Goal: Use online tool/utility: Use online tool/utility

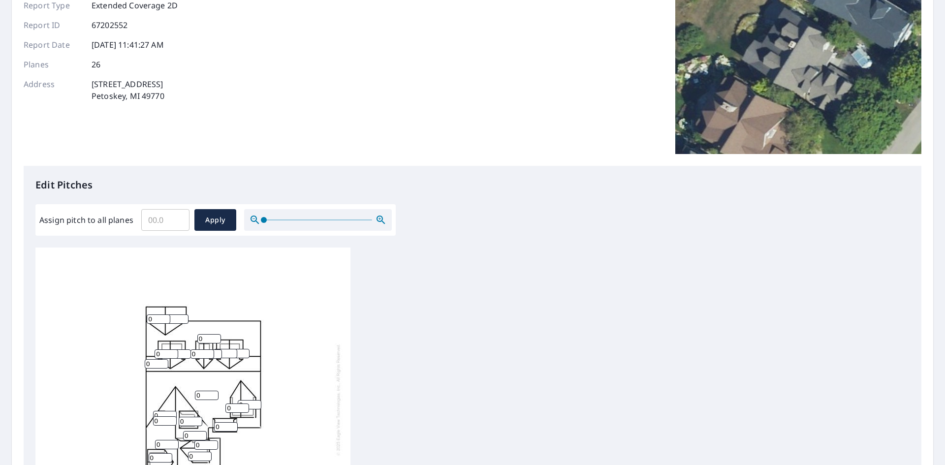
scroll to position [10, 0]
click at [158, 314] on input "0" at bounding box center [159, 318] width 24 height 9
type input "6"
click at [180, 314] on input "1" at bounding box center [177, 318] width 24 height 9
click at [174, 314] on input "1" at bounding box center [177, 318] width 24 height 9
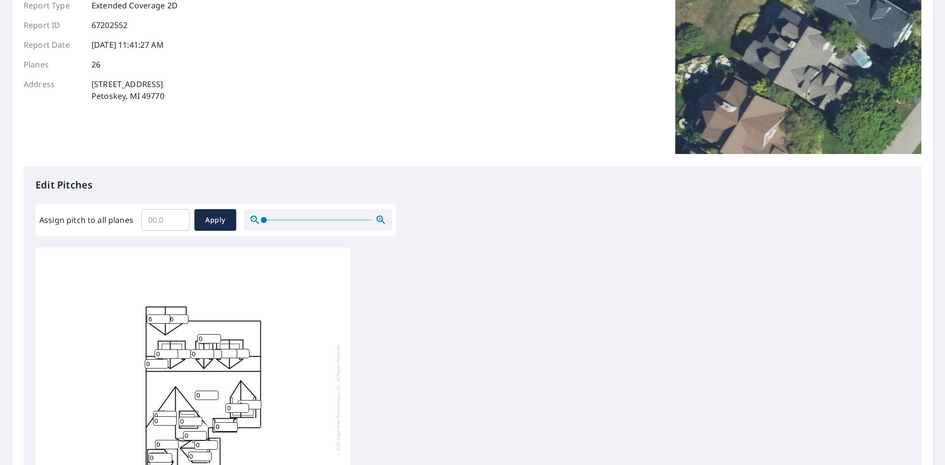
type input "16"
click at [162, 349] on input "0" at bounding box center [167, 353] width 24 height 9
type input "08"
click at [201, 349] on input "0" at bounding box center [202, 353] width 24 height 9
type input "08"
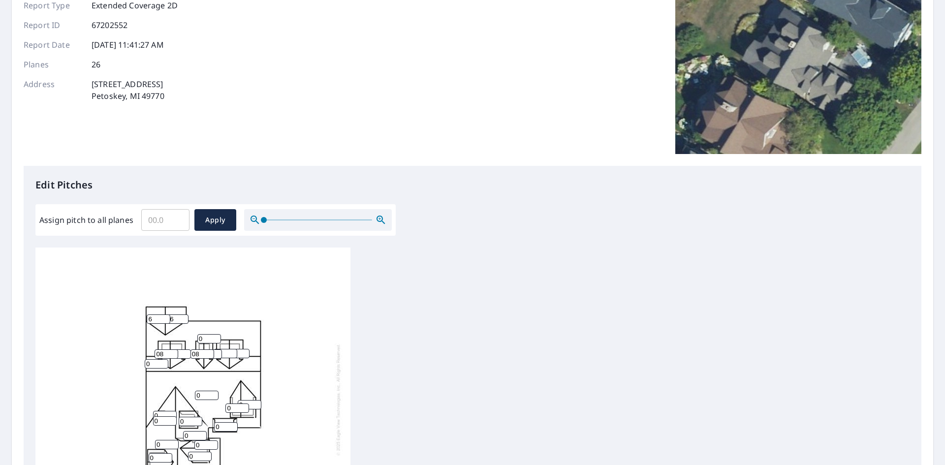
click at [225, 349] on input "0" at bounding box center [226, 353] width 24 height 9
type input "08"
click at [239, 349] on input "0" at bounding box center [238, 353] width 24 height 9
type input "08"
click at [214, 349] on input "08" at bounding box center [202, 353] width 24 height 9
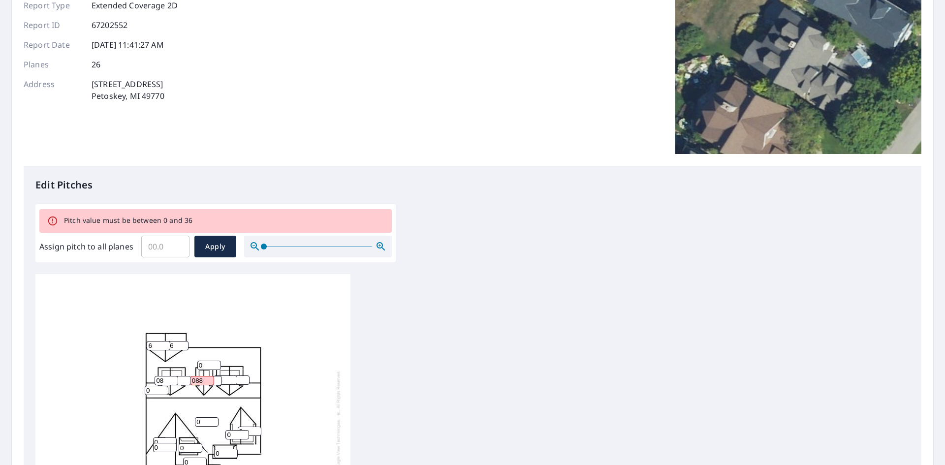
type input "08"
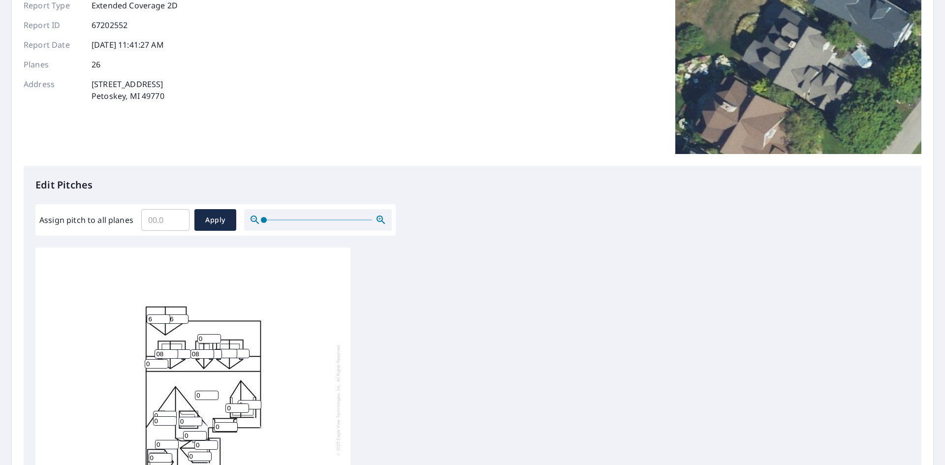
click at [429, 323] on div "0 0 0 0 0 0 16 0 6 0 0 0 0 08 0 0 08 0 08 0 0 0 0 08 0 0" at bounding box center [472, 402] width 874 height 309
click at [211, 334] on input "0" at bounding box center [209, 338] width 24 height 9
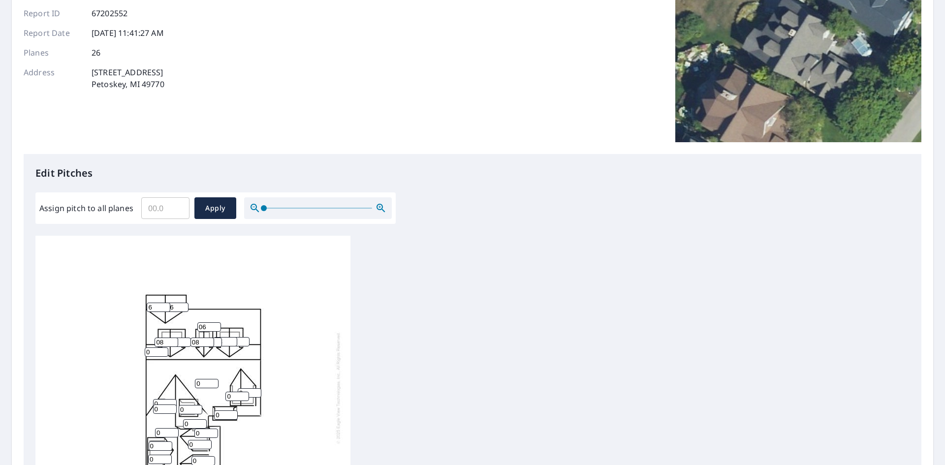
scroll to position [148, 0]
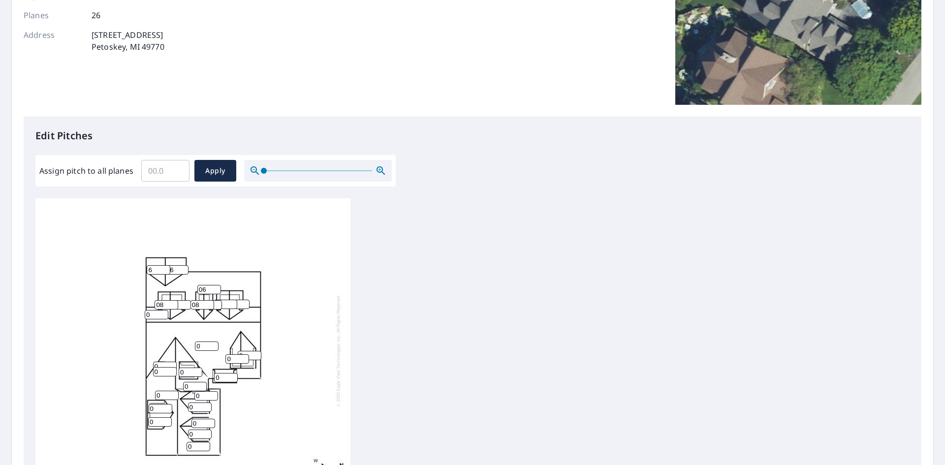
type input "06"
click at [152, 310] on input "0" at bounding box center [157, 314] width 24 height 9
type input "10"
click at [297, 314] on div "0 06 0 0 10 0 16 0 6 0 0 0 0 08 0 0 08 0 08 0 0 0 0 08 0 0" at bounding box center [192, 350] width 315 height 309
click at [201, 342] on input "0" at bounding box center [207, 346] width 24 height 9
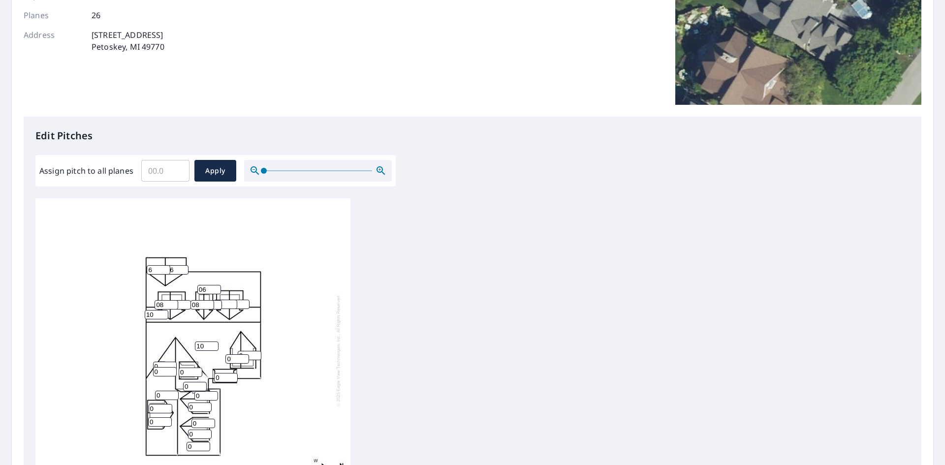
type input "10"
click at [190, 442] on input "0" at bounding box center [199, 446] width 24 height 9
type input "6"
click at [156, 417] on input "0" at bounding box center [160, 421] width 24 height 9
type input "6"
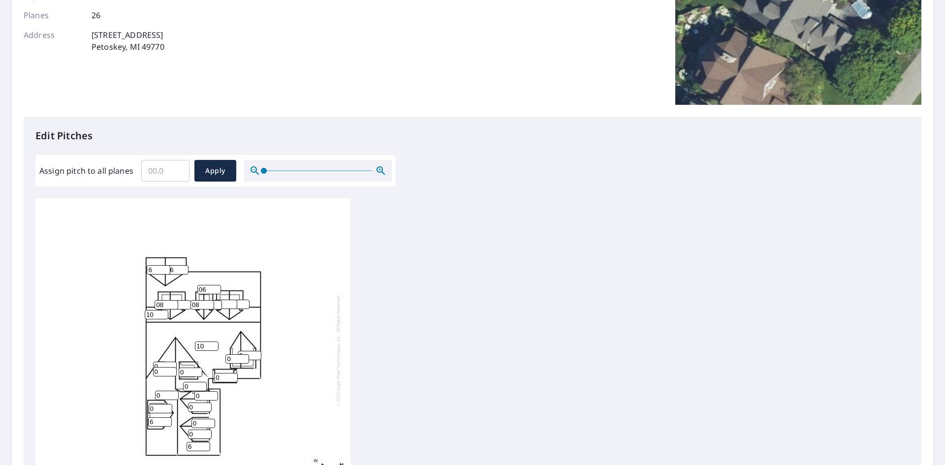
click at [156, 404] on input "0" at bounding box center [161, 408] width 24 height 9
type input "0"
type input "6"
click at [165, 391] on input "0" at bounding box center [167, 395] width 24 height 9
type input "6"
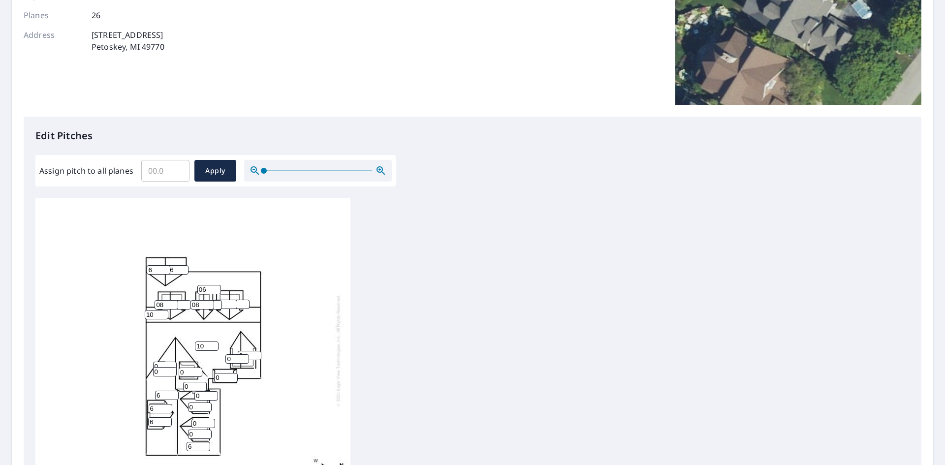
click at [164, 367] on input "0" at bounding box center [165, 371] width 24 height 9
type input "0"
click at [161, 367] on input "6" at bounding box center [165, 371] width 24 height 9
type input "6"
click at [161, 362] on input "0" at bounding box center [165, 366] width 24 height 9
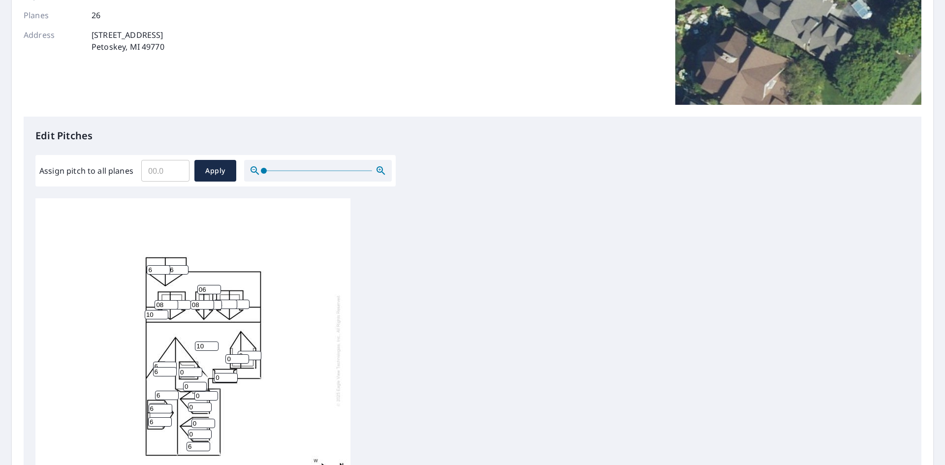
type input "6"
click at [190, 368] on input "0" at bounding box center [191, 372] width 24 height 9
click at [199, 391] on input "0" at bounding box center [206, 395] width 24 height 9
type input "8"
click at [197, 403] on input "0" at bounding box center [200, 407] width 24 height 9
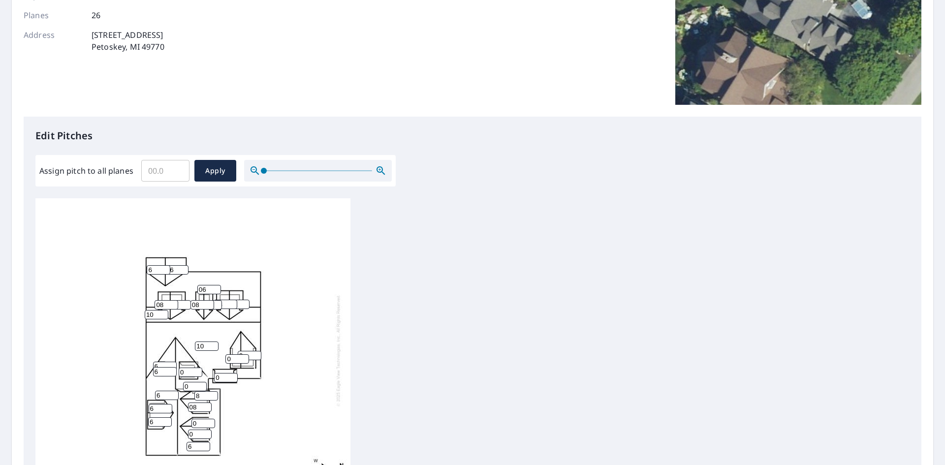
type input "0"
type input "8"
click at [199, 419] on input "0" at bounding box center [203, 423] width 24 height 9
type input "8"
click at [195, 430] on input "0" at bounding box center [200, 434] width 24 height 9
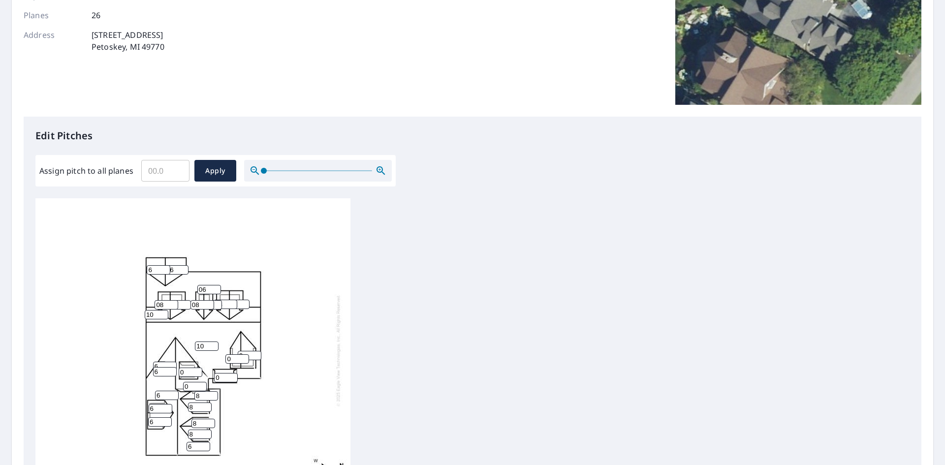
type input "8"
click at [220, 373] on input "0" at bounding box center [226, 377] width 24 height 9
type input "4"
click at [232, 354] on input "0" at bounding box center [237, 358] width 24 height 9
type input "8"
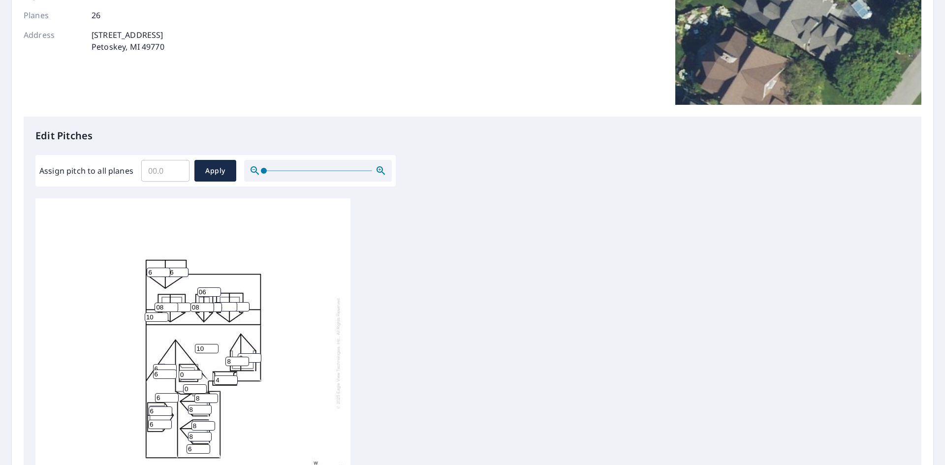
click at [250, 357] on input "0" at bounding box center [250, 357] width 24 height 9
type input "0"
type input "8"
click at [428, 349] on div "10 06 6 6 10 0 16 8 6 8 0 8 6 08 4 0 08 8 08 6 0 8 8 08 6 6" at bounding box center [472, 352] width 874 height 309
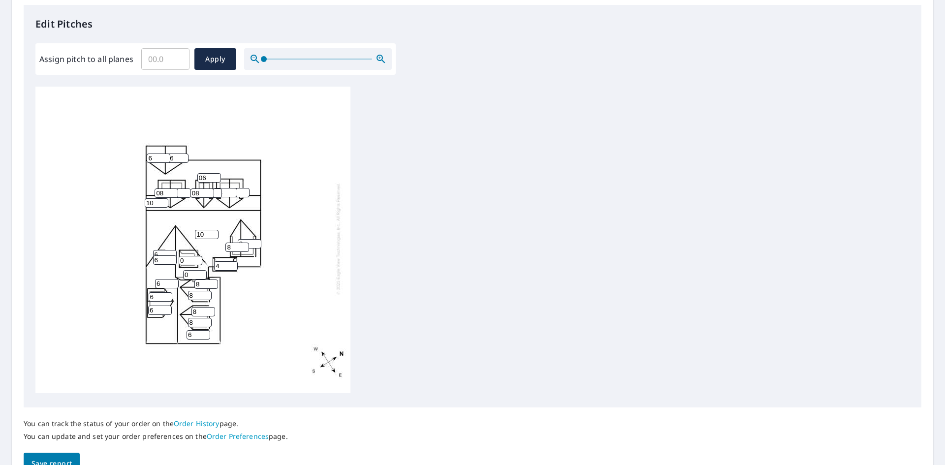
scroll to position [314, 0]
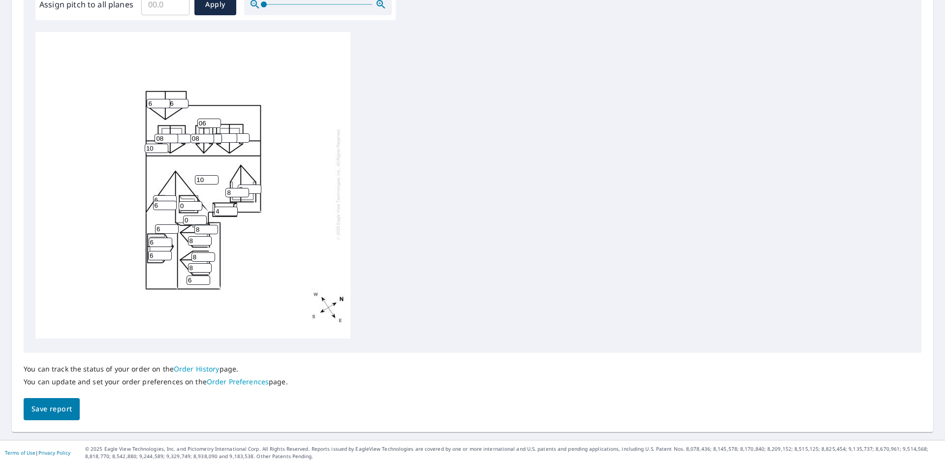
click at [41, 409] on span "Save report" at bounding box center [51, 409] width 40 height 12
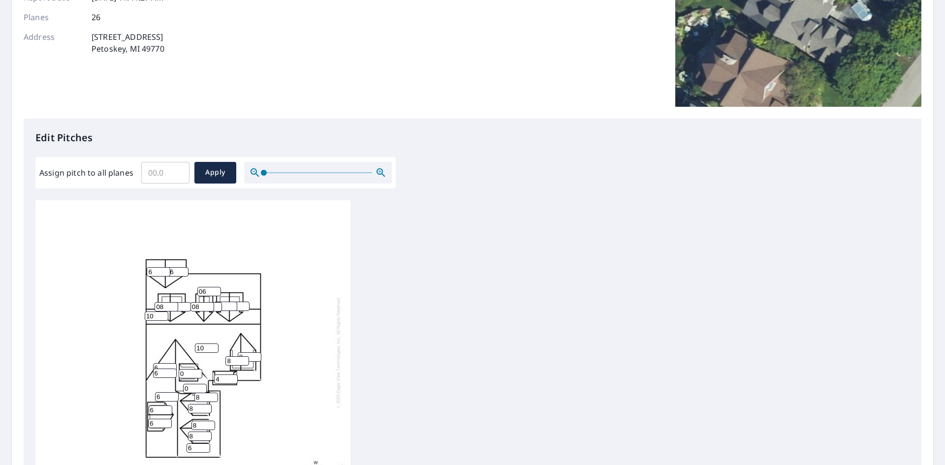
scroll to position [0, 0]
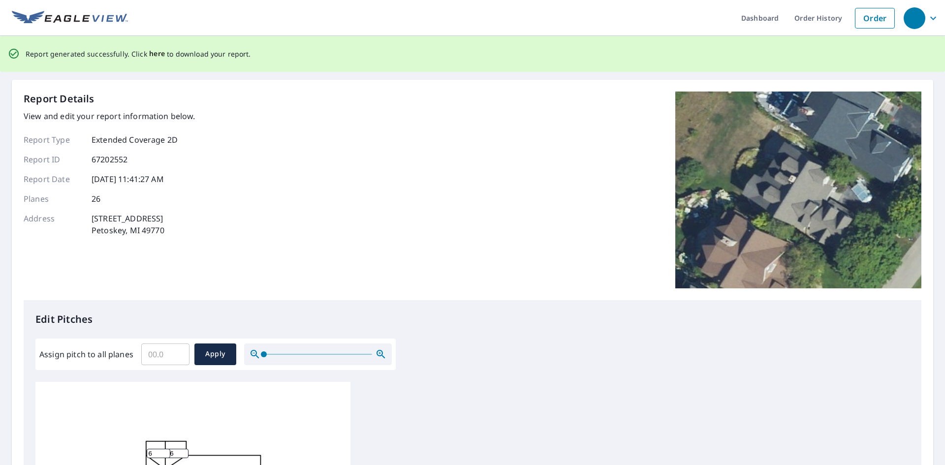
click at [157, 50] on span "here" at bounding box center [157, 54] width 16 height 12
